Goal: Navigation & Orientation: Find specific page/section

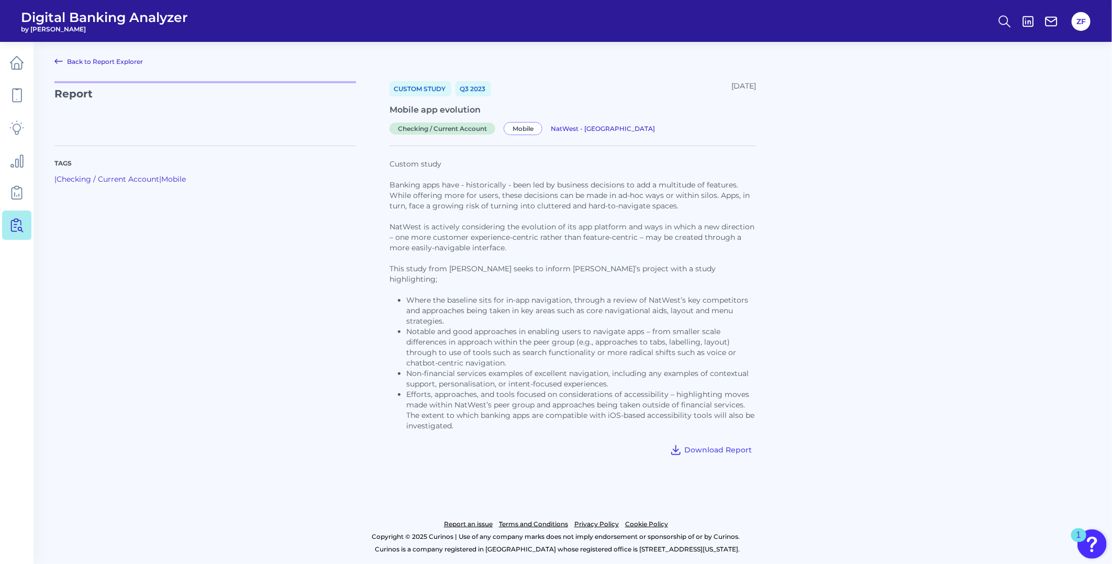
click at [100, 62] on link "Back to Report Explorer" at bounding box center [98, 61] width 88 height 13
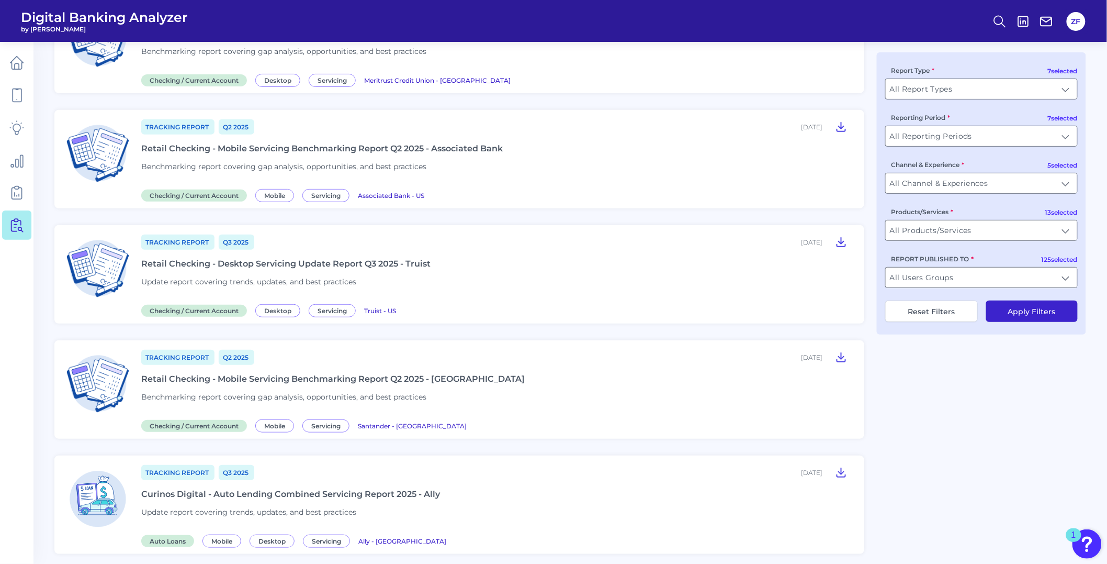
scroll to position [232, 0]
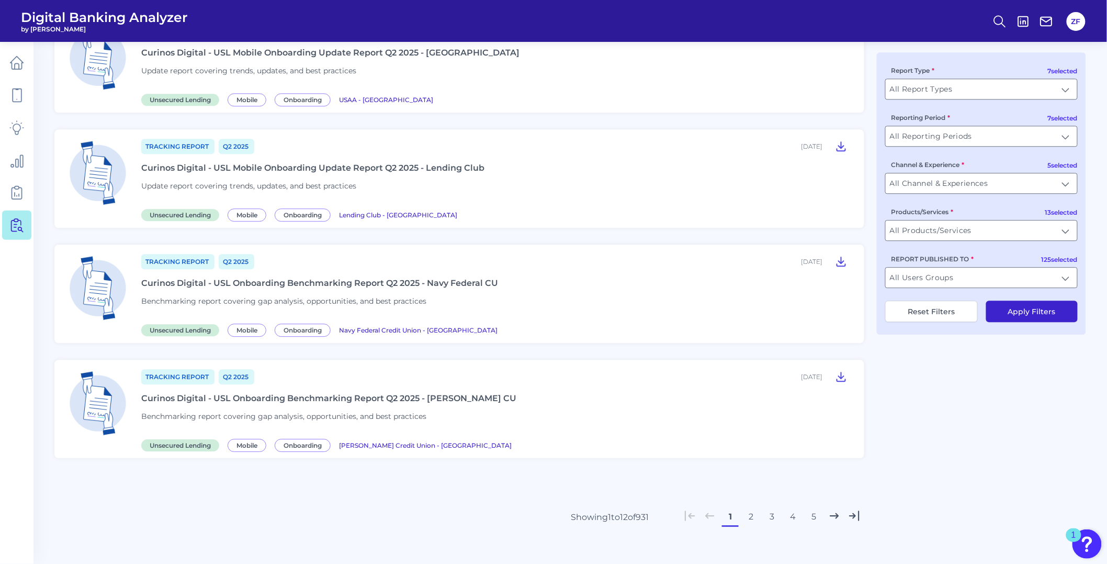
scroll to position [1054, 0]
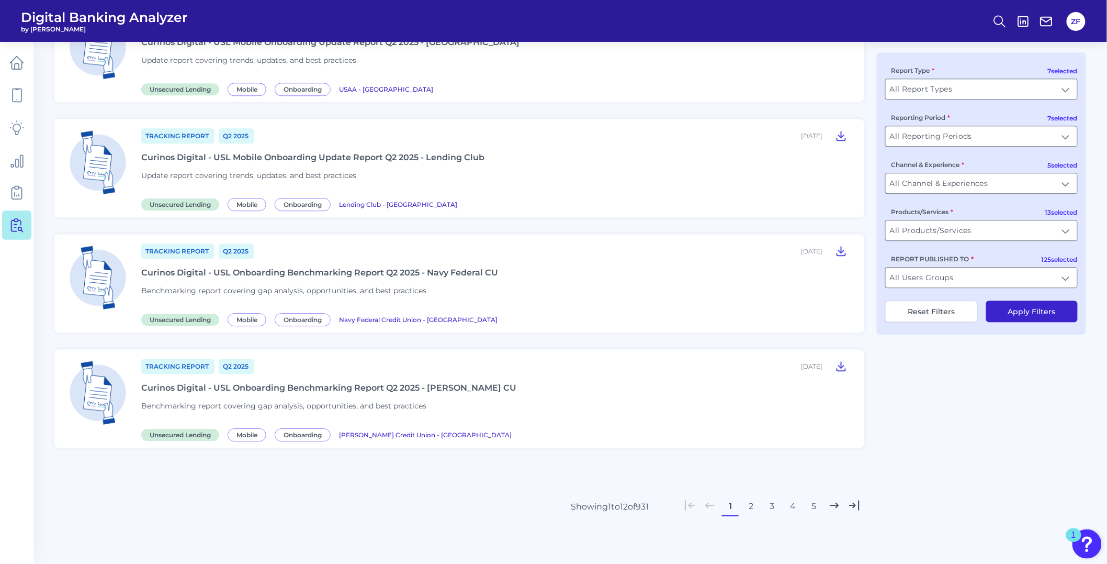
click at [754, 504] on button "2" at bounding box center [751, 506] width 17 height 17
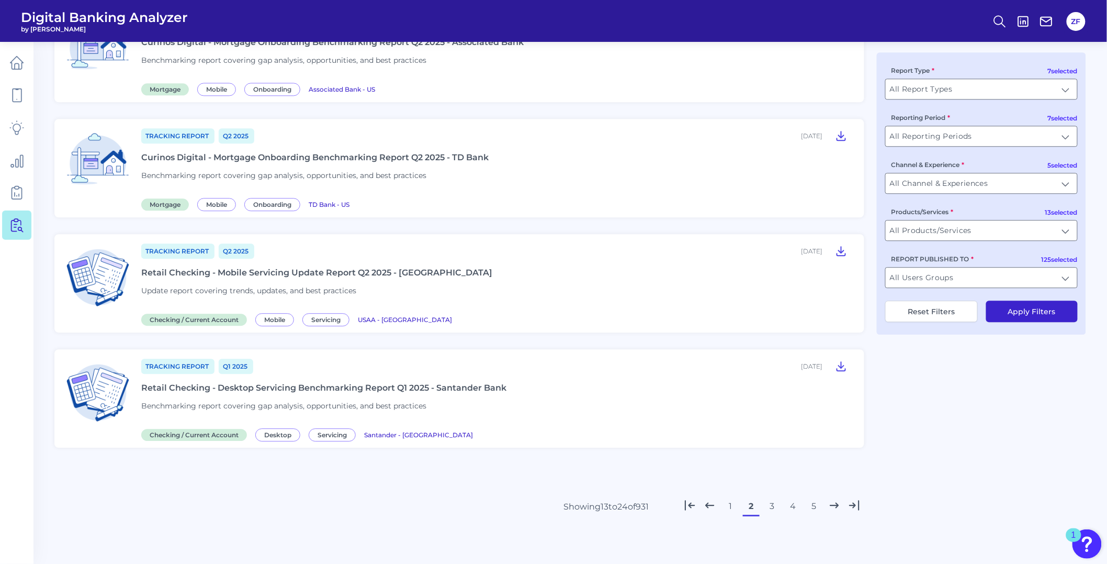
scroll to position [1026, 0]
click at [767, 508] on button "3" at bounding box center [772, 506] width 17 height 17
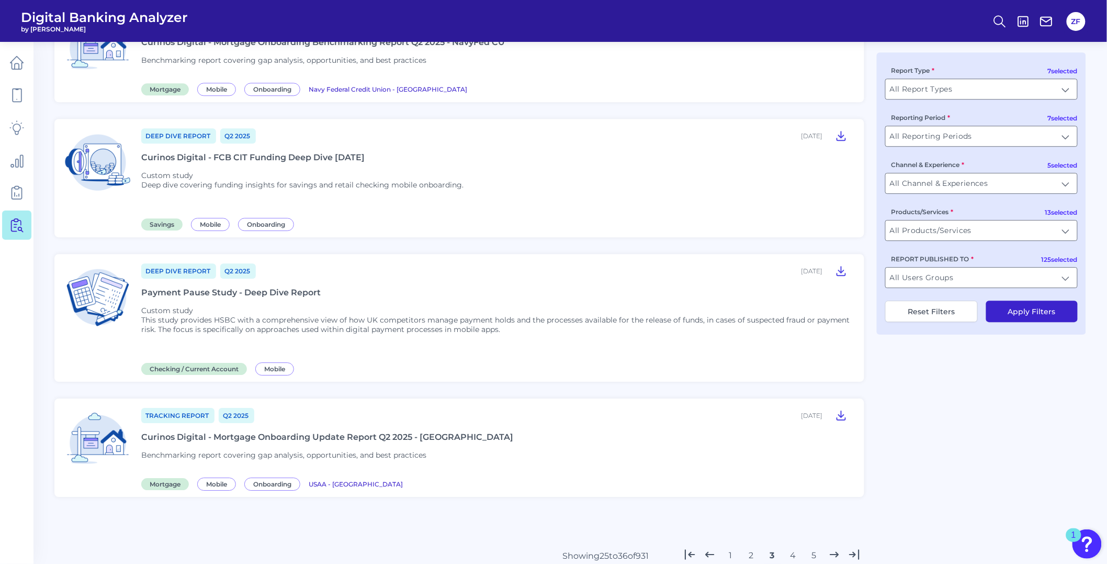
scroll to position [1163, 0]
